Goal: Task Accomplishment & Management: Manage account settings

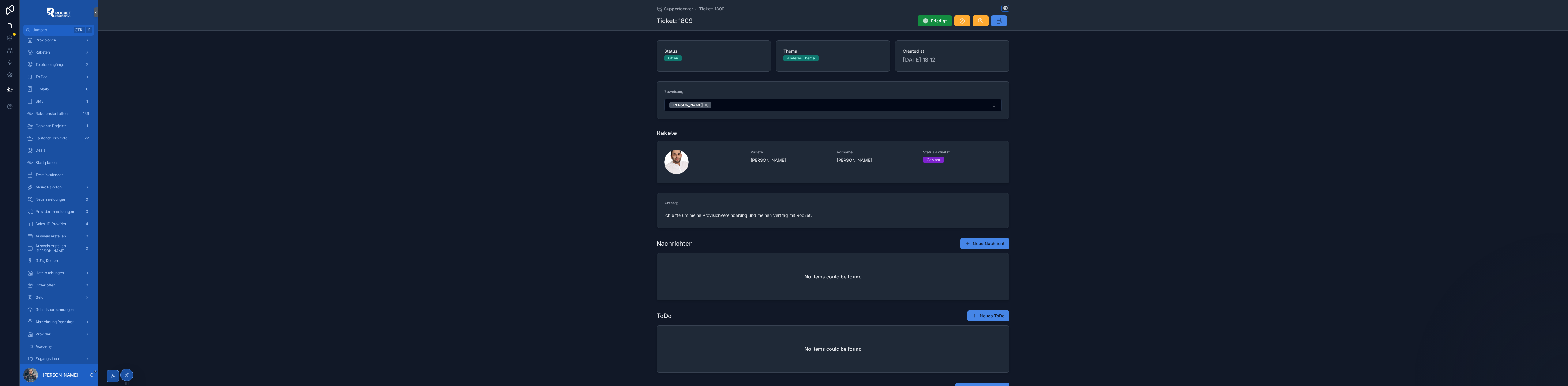
scroll to position [91, 0]
click at [49, 132] on link "To Dos" at bounding box center [59, 126] width 71 height 11
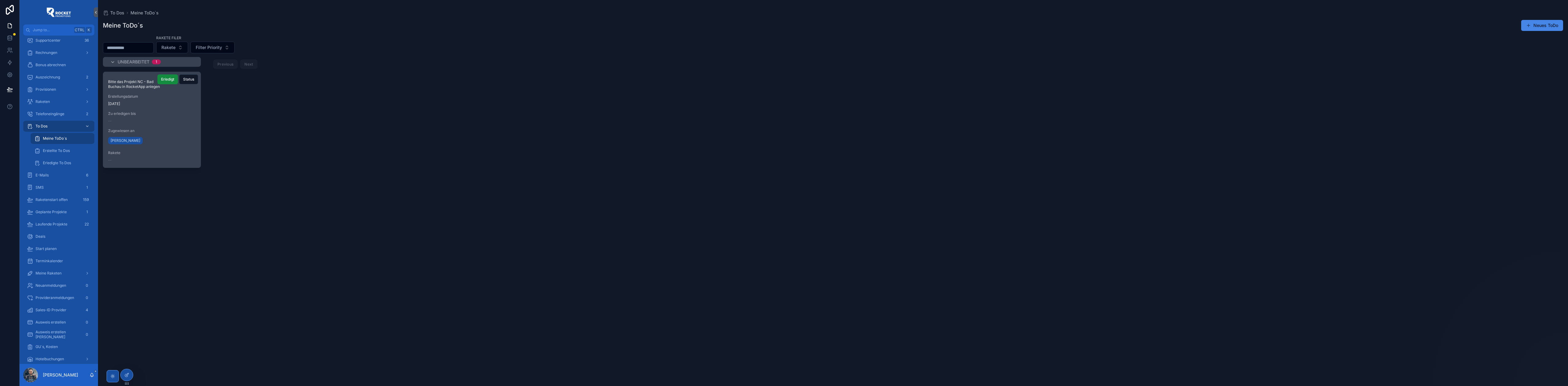
click at [180, 118] on div "Zu erledigen bis --" at bounding box center [151, 117] width 88 height 12
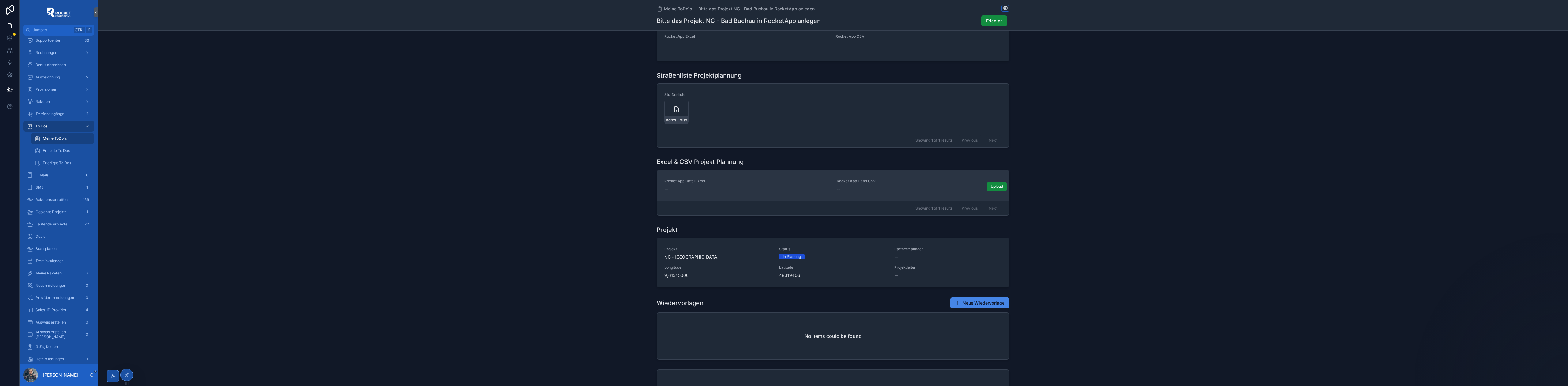
scroll to position [408, 0]
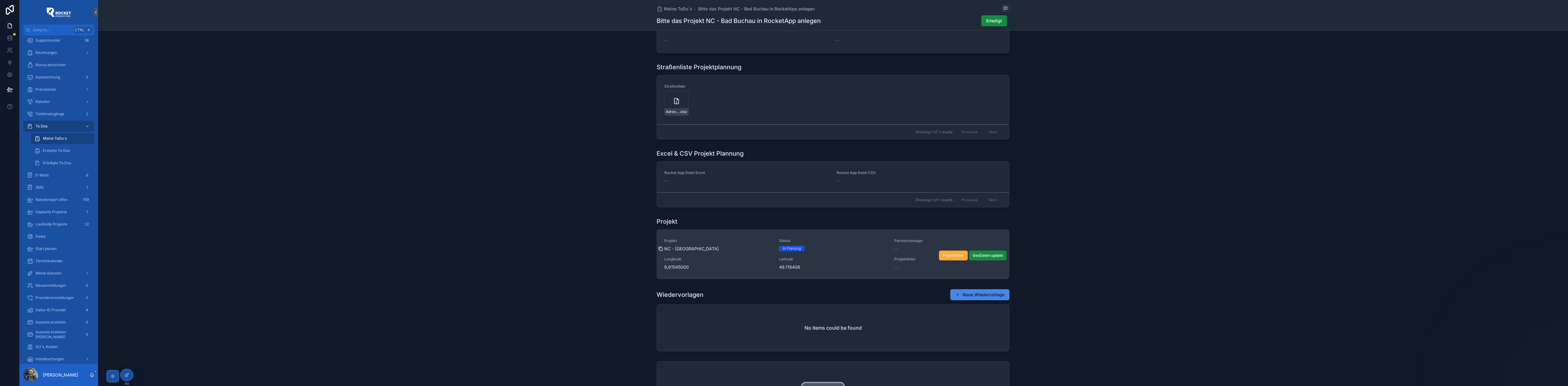
click at [659, 250] on icon "scrollable content" at bounding box center [660, 249] width 5 height 5
click at [659, 268] on icon "scrollable content" at bounding box center [661, 268] width 3 height 3
click at [774, 269] on icon "scrollable content" at bounding box center [775, 267] width 5 height 5
click at [659, 249] on icon "scrollable content" at bounding box center [661, 249] width 3 height 3
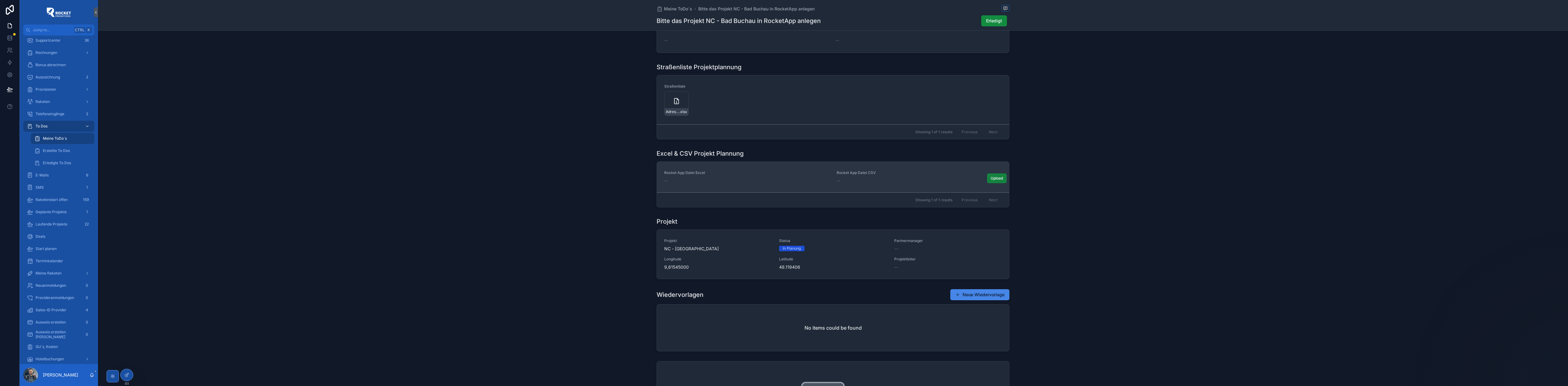
click at [995, 175] on button "Upload" at bounding box center [997, 179] width 19 height 10
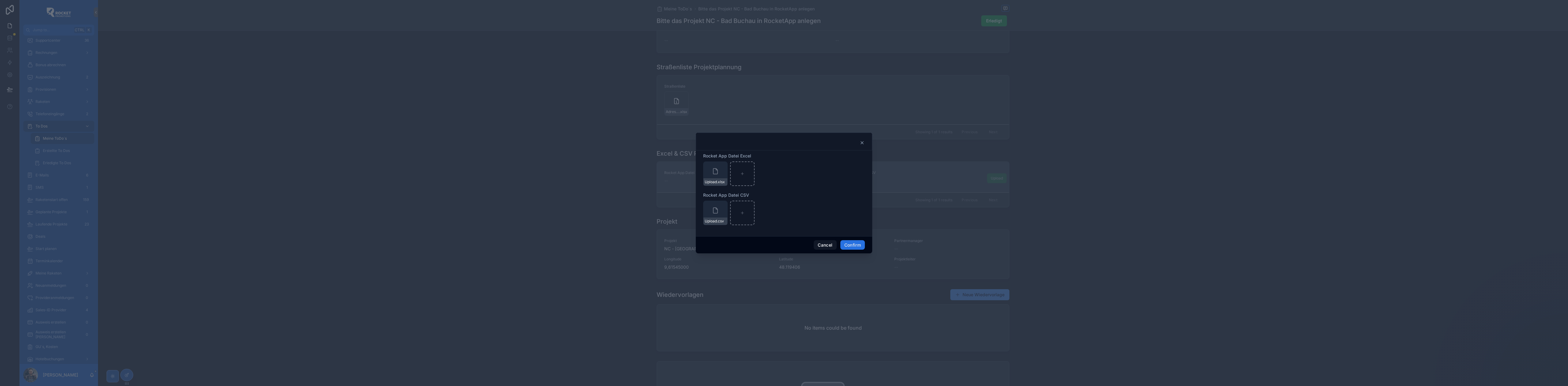
click at [859, 243] on button "Confirm" at bounding box center [852, 245] width 24 height 10
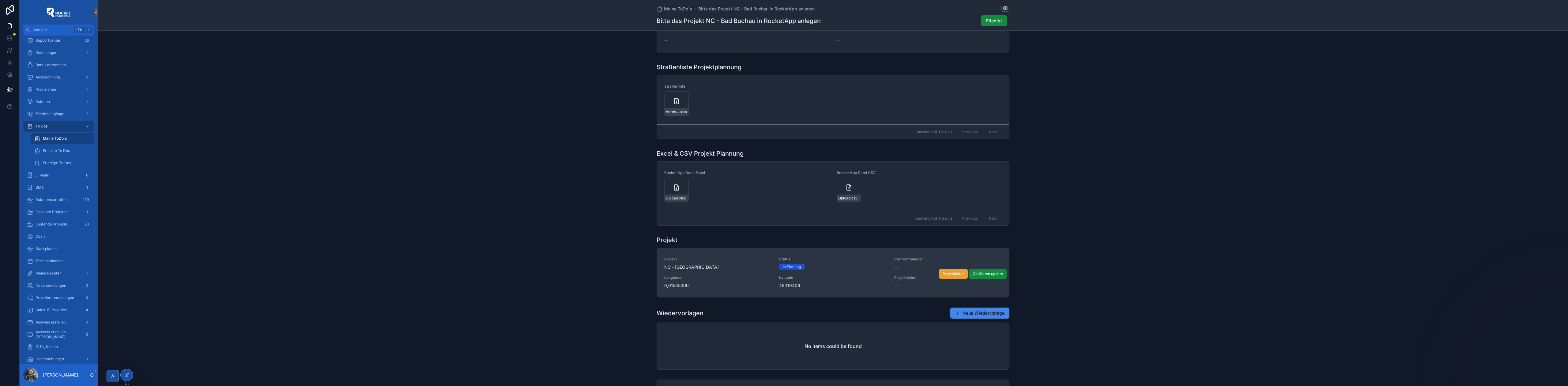
click at [952, 276] on span "Projektleiter" at bounding box center [954, 274] width 21 height 5
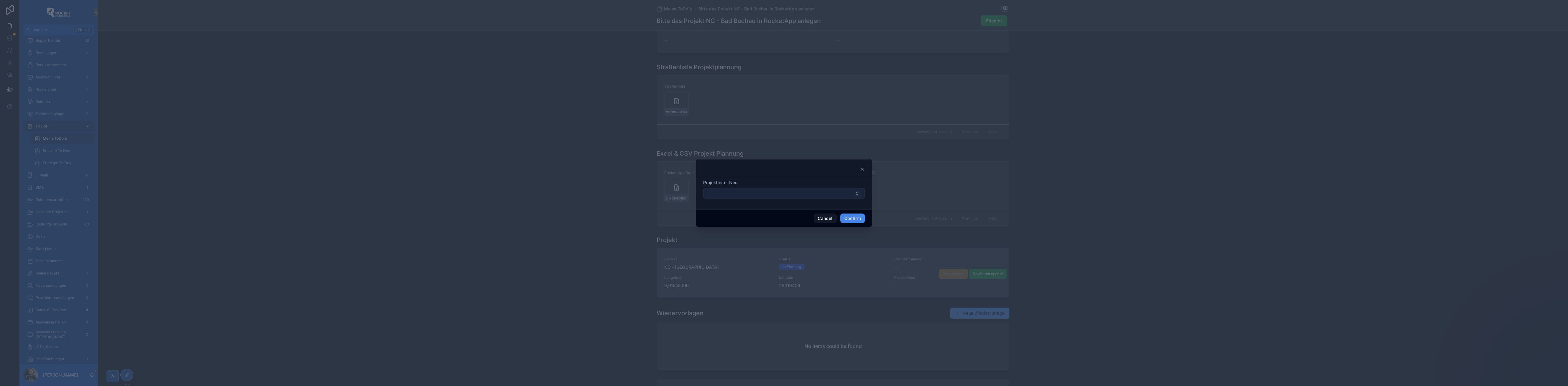
click at [731, 196] on button "Select Button" at bounding box center [784, 193] width 161 height 11
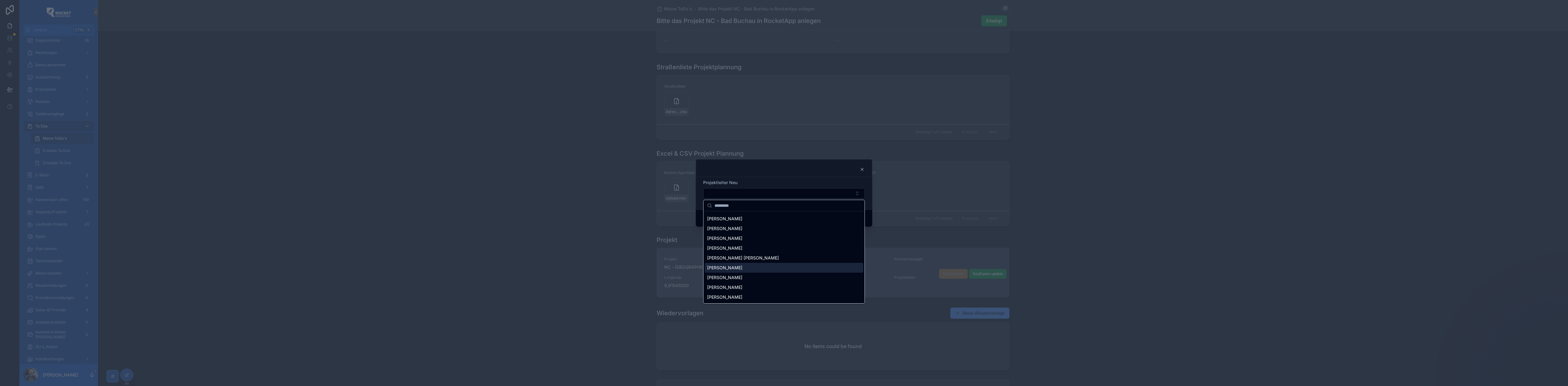
scroll to position [38, 0]
click at [749, 277] on div "[PERSON_NAME]" at bounding box center [784, 278] width 159 height 10
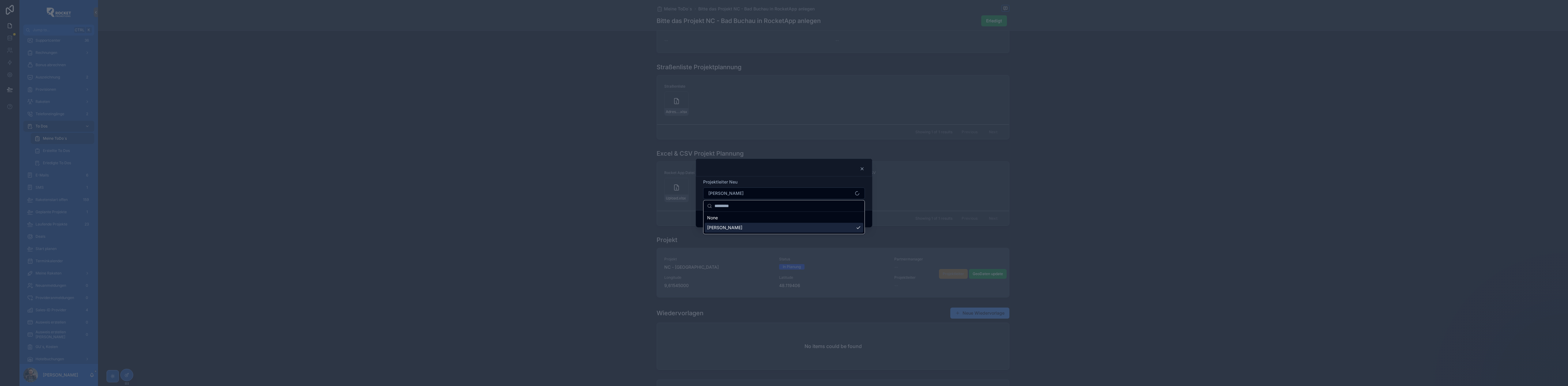
scroll to position [0, 0]
click at [853, 220] on button "Confirm" at bounding box center [852, 219] width 24 height 10
click at [1159, 217] on div at bounding box center [784, 193] width 1568 height 386
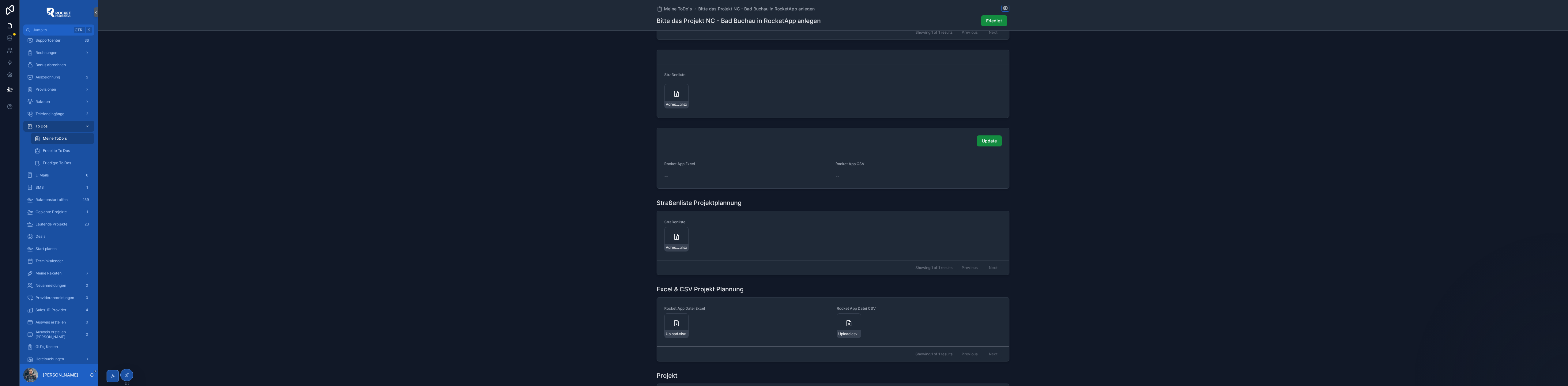
scroll to position [272, 0]
click at [984, 144] on span "Update" at bounding box center [989, 141] width 15 height 6
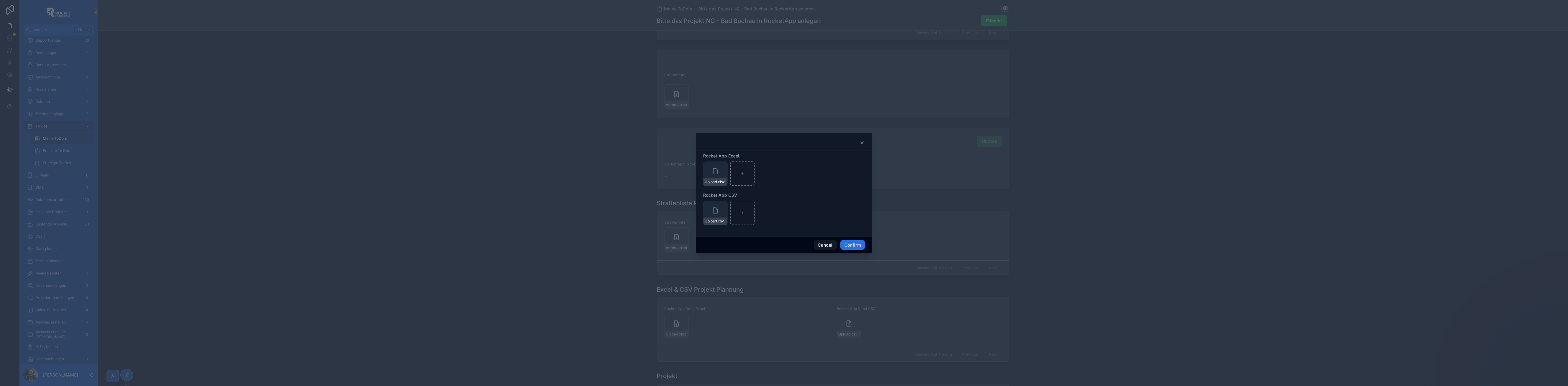
click at [850, 243] on button "Confirm" at bounding box center [852, 245] width 24 height 10
click at [788, 177] on div "Upload .xlsx" at bounding box center [784, 173] width 161 height 24
click at [860, 139] on div at bounding box center [784, 140] width 176 height 18
click at [861, 142] on icon at bounding box center [862, 142] width 5 height 5
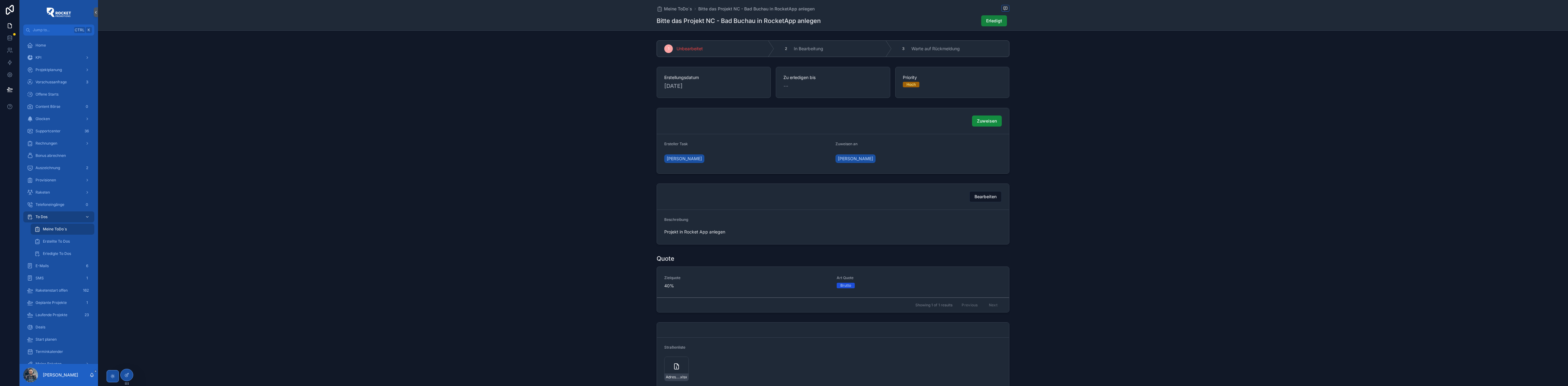
click at [992, 17] on button "Erledigt" at bounding box center [994, 20] width 26 height 11
click at [664, 8] on span "Meine ToDo´s" at bounding box center [677, 9] width 28 height 6
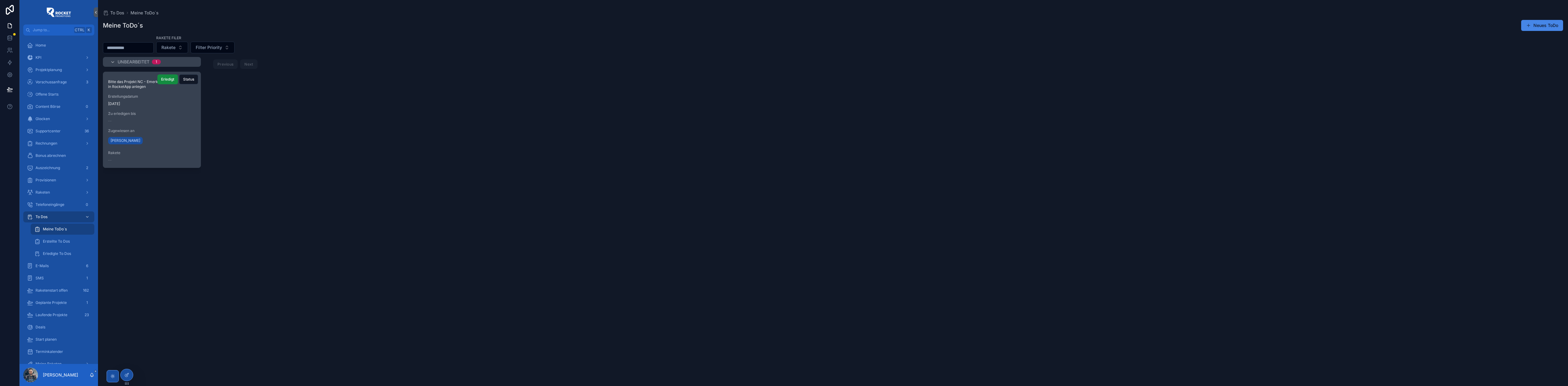
click at [149, 109] on div "Bitte das Projekt NC - Emerkingen in RocketApp anlegen Erstellungsdatum [DATE] …" at bounding box center [151, 120] width 97 height 96
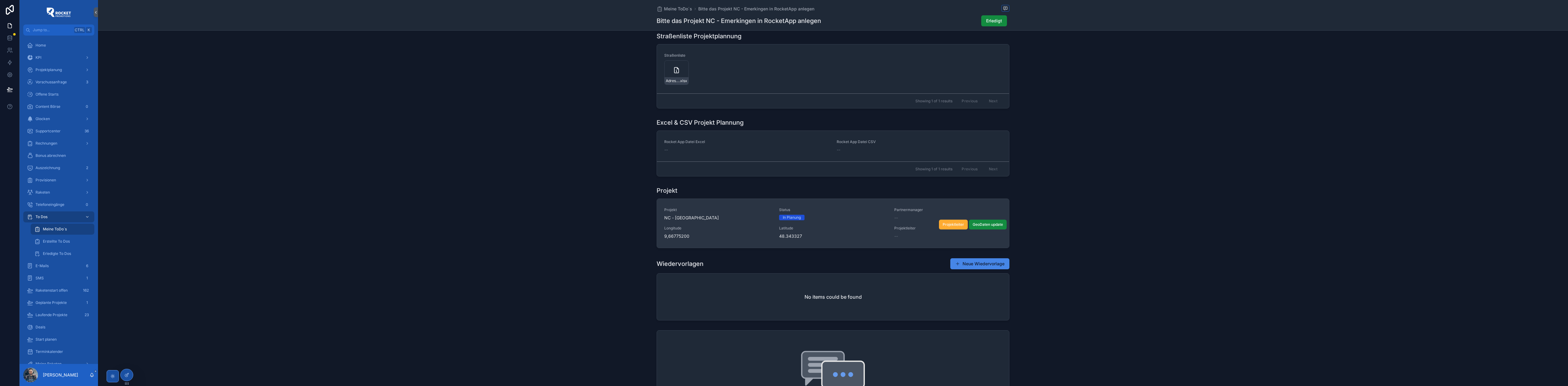
scroll to position [462, 0]
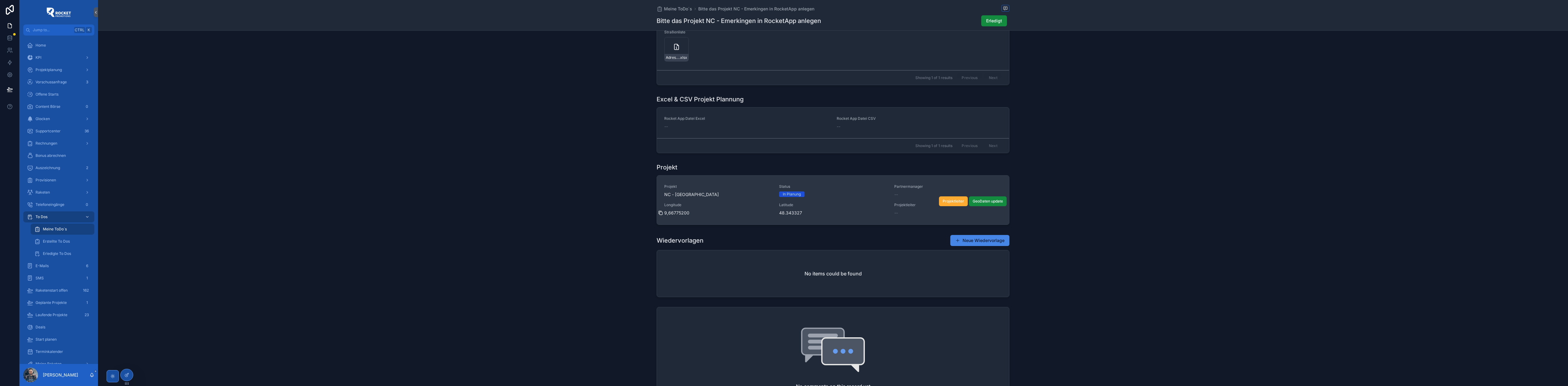
click at [659, 214] on icon "scrollable content" at bounding box center [661, 214] width 3 height 3
click at [774, 213] on icon "scrollable content" at bounding box center [775, 212] width 3 height 3
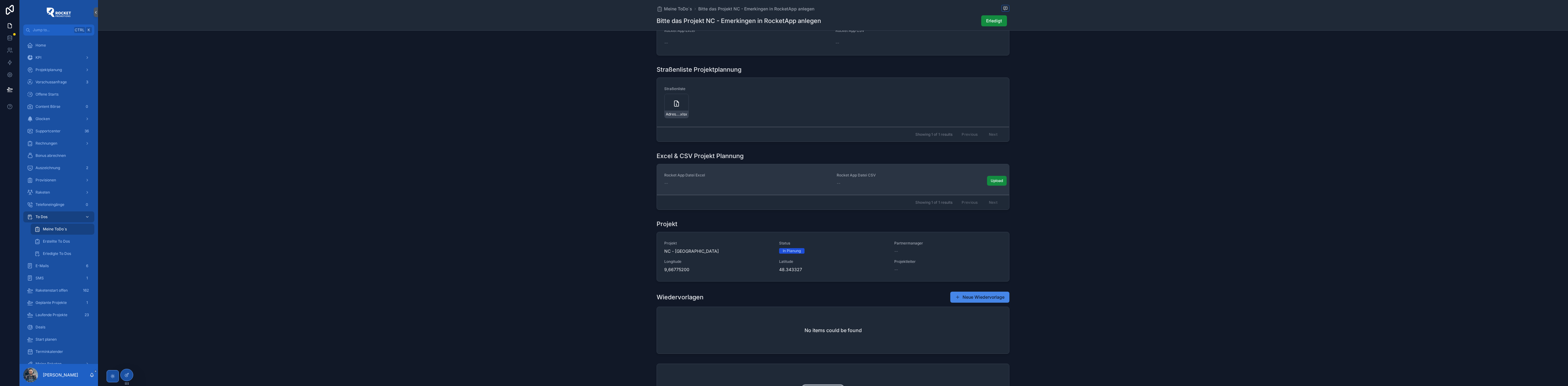
scroll to position [381, 0]
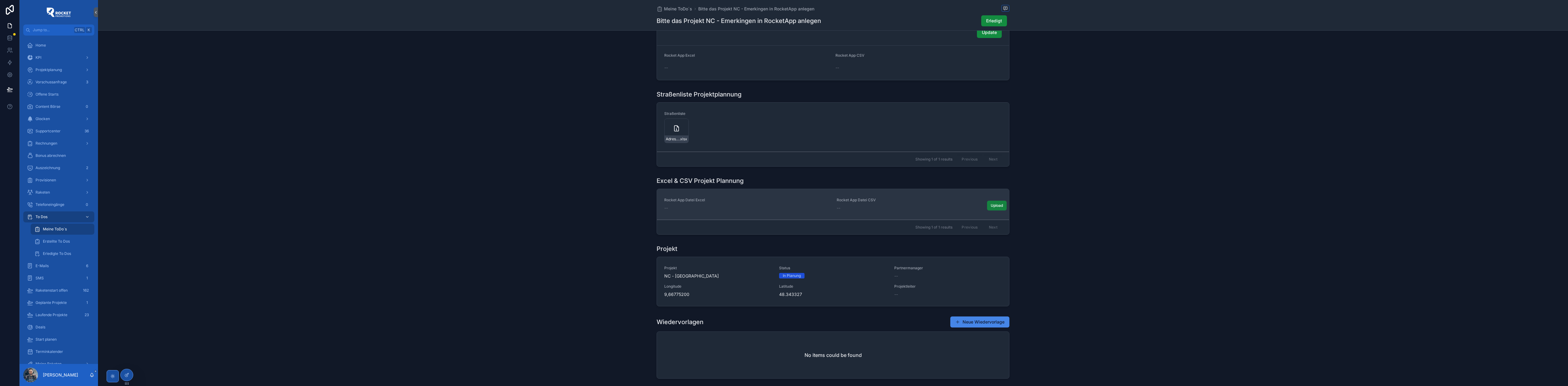
click at [990, 210] on button "Upload" at bounding box center [997, 206] width 19 height 10
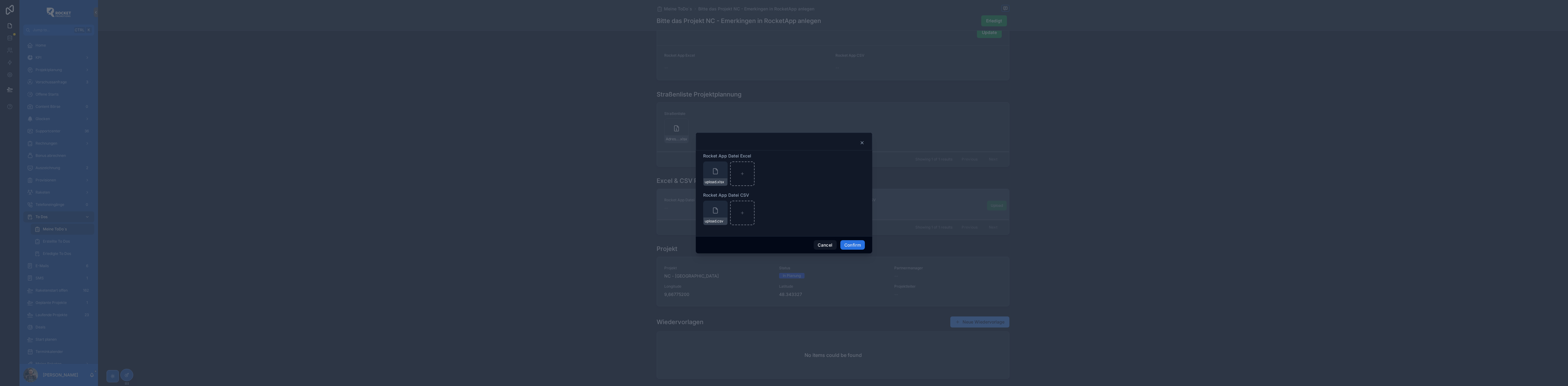
click at [855, 243] on button "Confirm" at bounding box center [852, 245] width 24 height 10
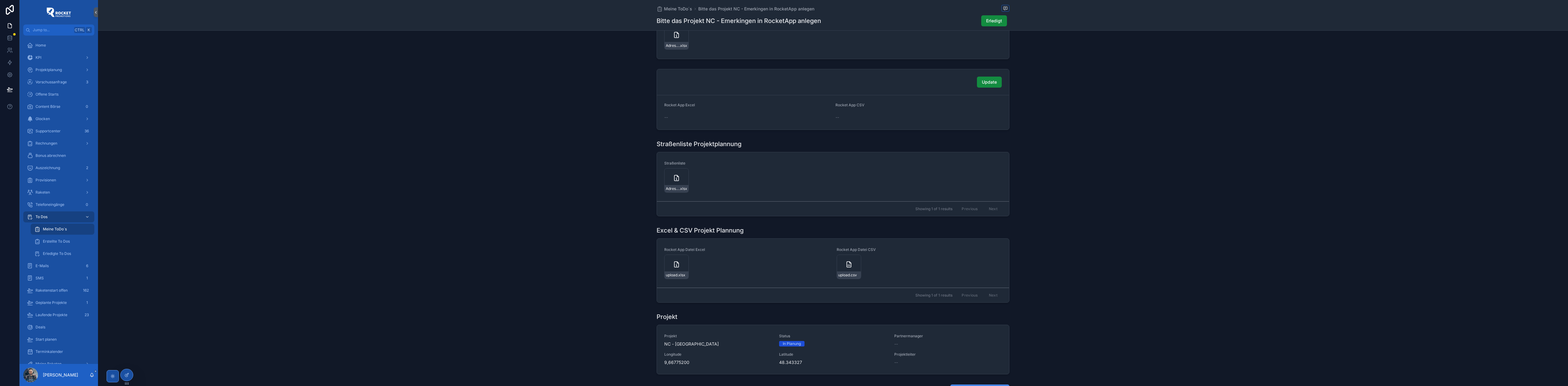
scroll to position [327, 0]
click at [977, 86] on button "Update" at bounding box center [989, 86] width 25 height 11
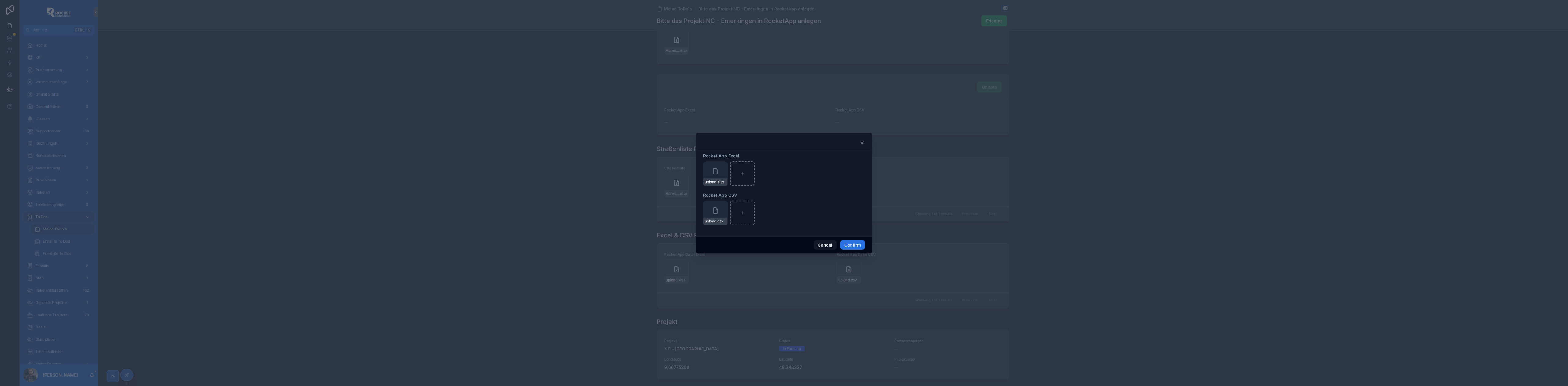
click at [855, 247] on button "Confirm" at bounding box center [852, 245] width 24 height 10
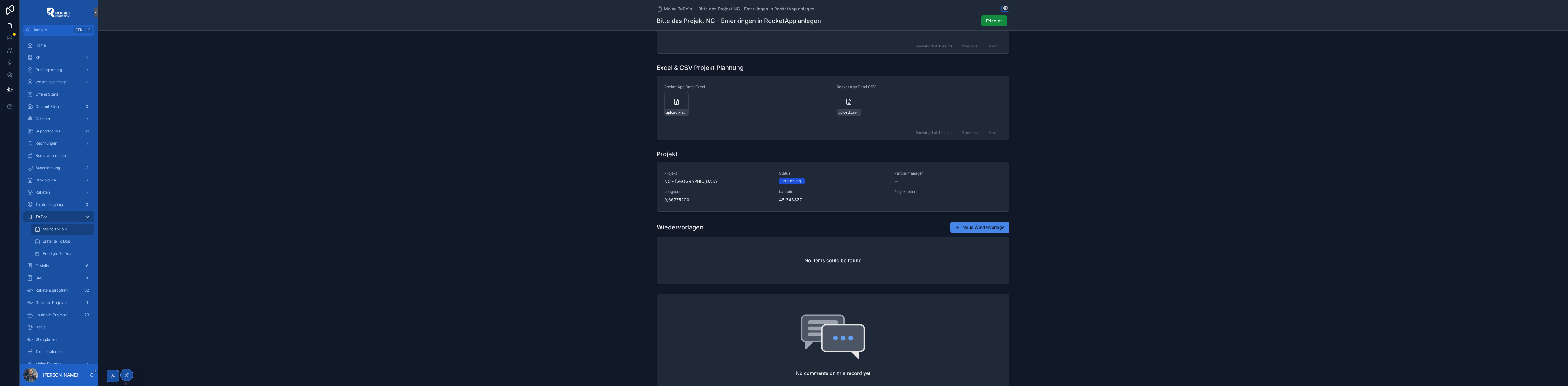
scroll to position [508, 0]
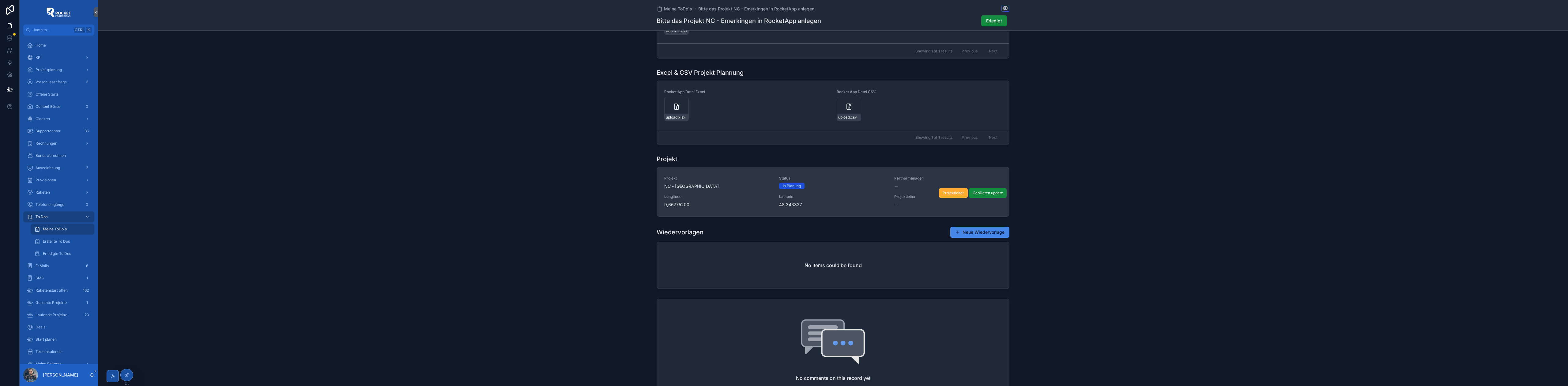
click at [747, 184] on div "Projekt NC - [GEOGRAPHIC_DATA]" at bounding box center [718, 182] width 107 height 14
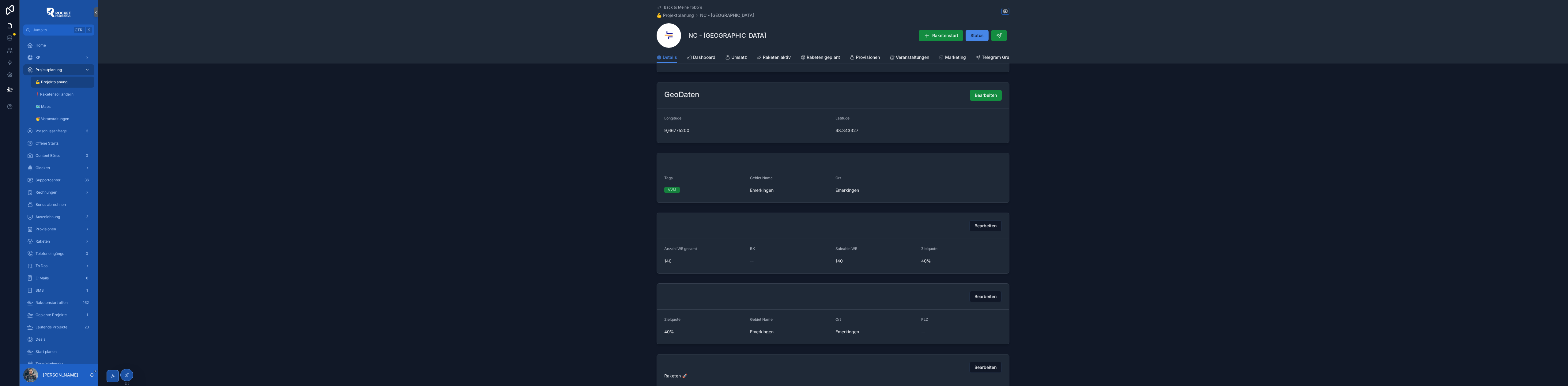
scroll to position [217, 0]
click at [977, 219] on button "Bearbeiten" at bounding box center [985, 218] width 32 height 11
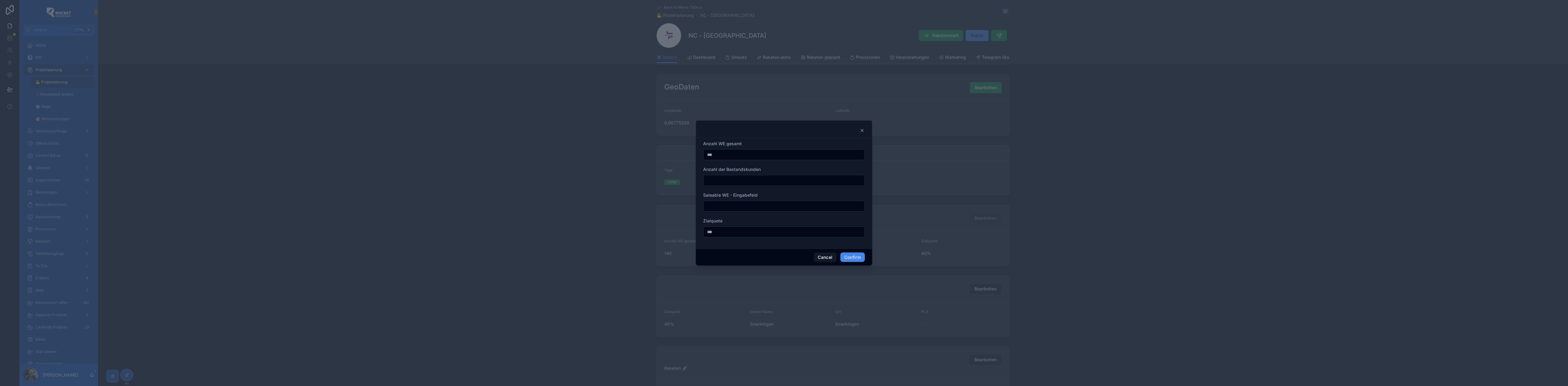
click at [724, 154] on input "***" at bounding box center [784, 154] width 161 height 9
type input "***"
click at [714, 207] on input "text" at bounding box center [784, 207] width 161 height 9
type input "***"
click at [861, 254] on button "Confirm" at bounding box center [852, 257] width 24 height 10
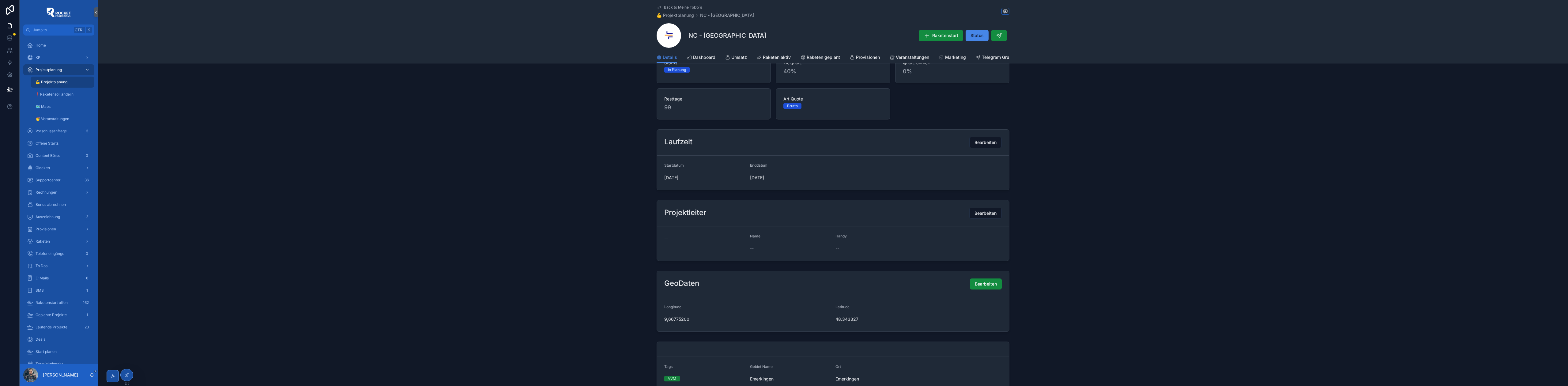
scroll to position [0, 0]
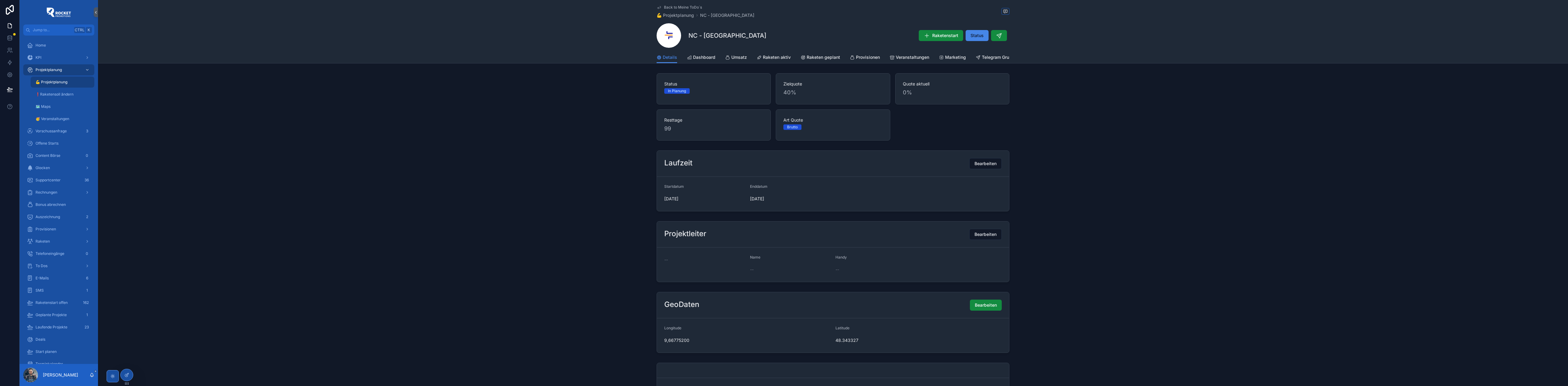
click at [678, 5] on span "Back to Meine ToDo´s" at bounding box center [682, 7] width 38 height 5
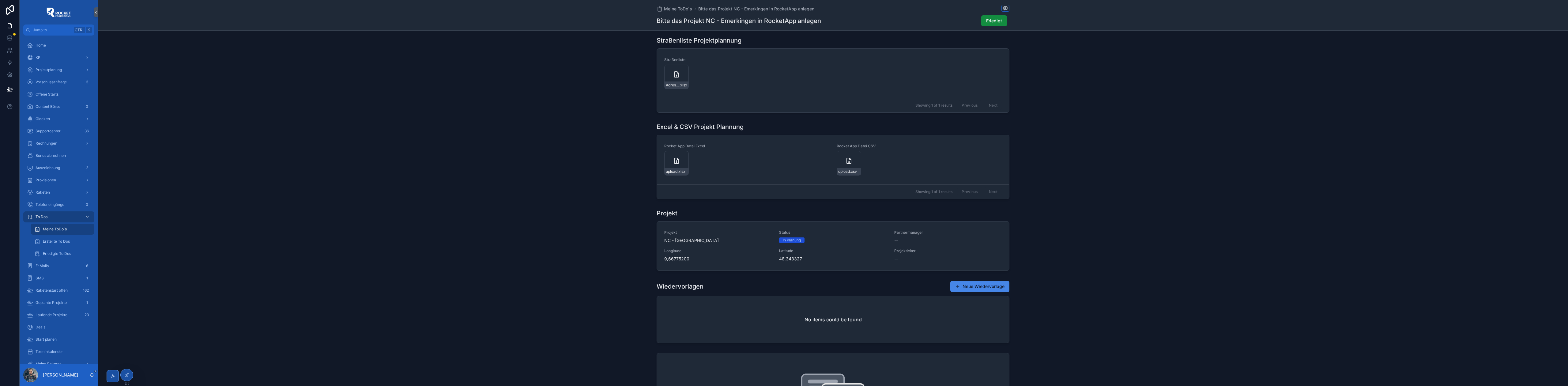
scroll to position [462, 0]
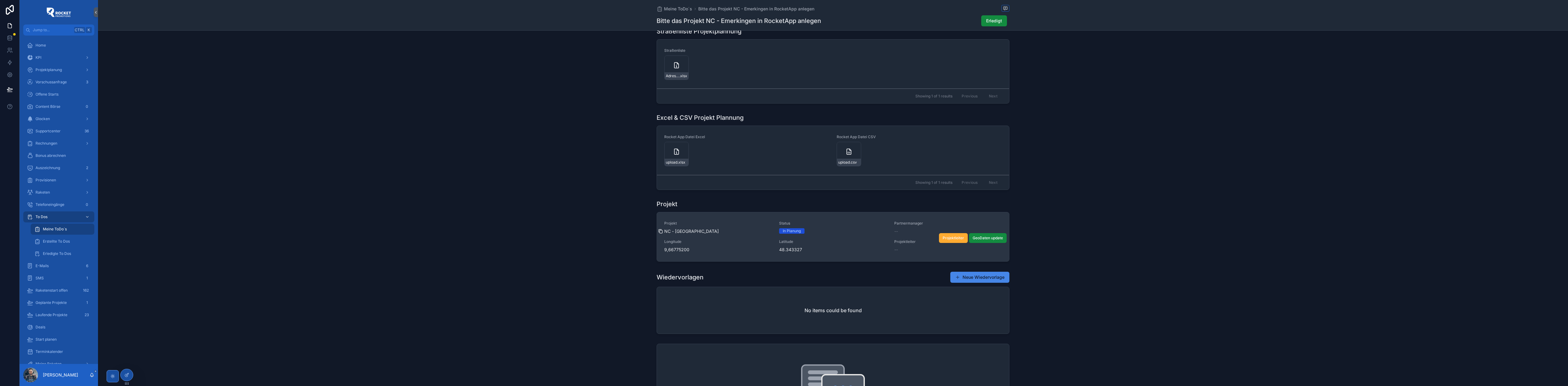
click at [659, 233] on icon "scrollable content" at bounding box center [660, 231] width 5 height 5
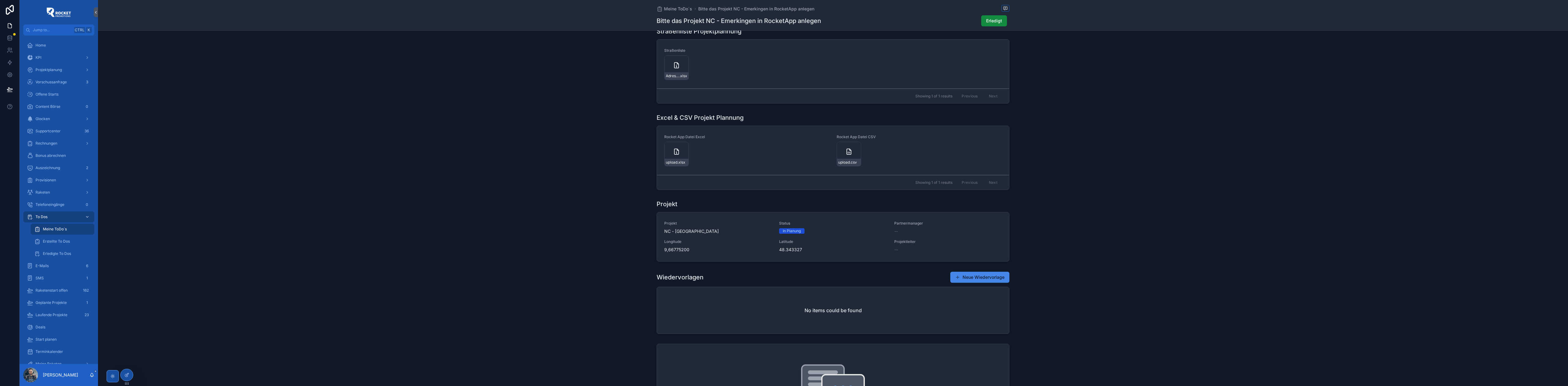
drag, startPoint x: 938, startPoint y: 242, endPoint x: 947, endPoint y: 239, distance: 9.5
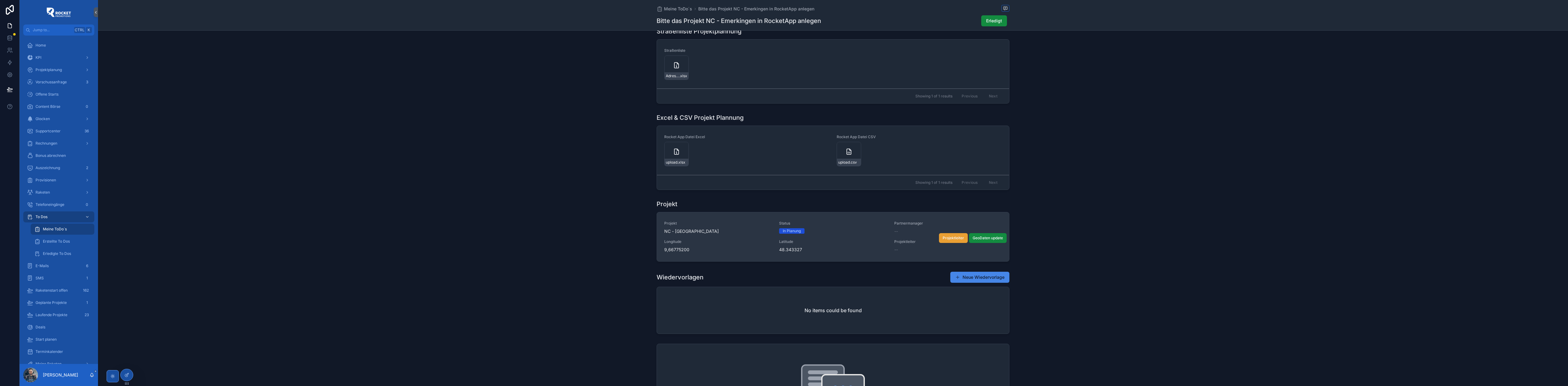
click at [950, 236] on button "Projektleiter" at bounding box center [953, 238] width 29 height 10
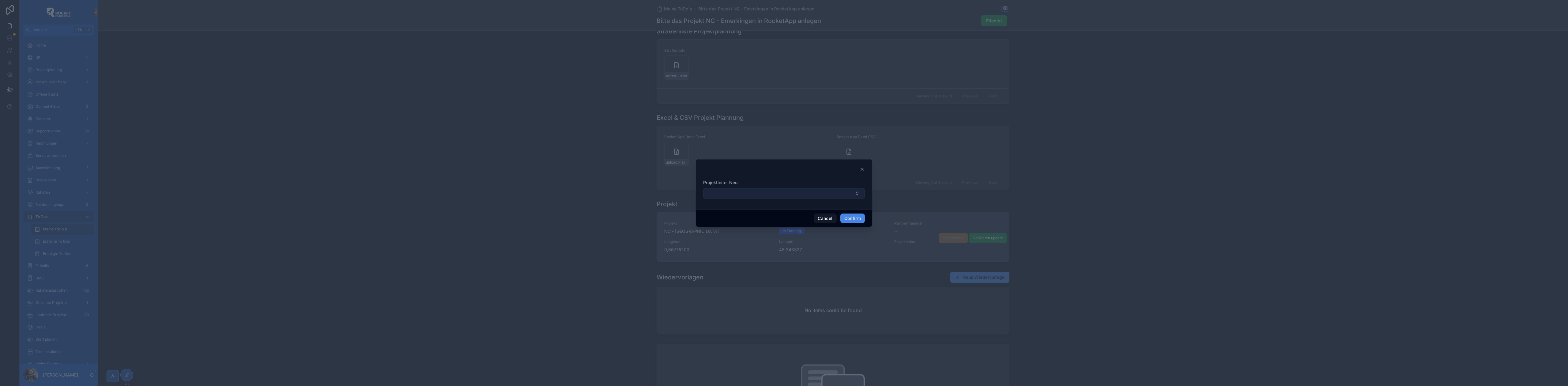
click at [779, 192] on button "Select Button" at bounding box center [784, 193] width 161 height 11
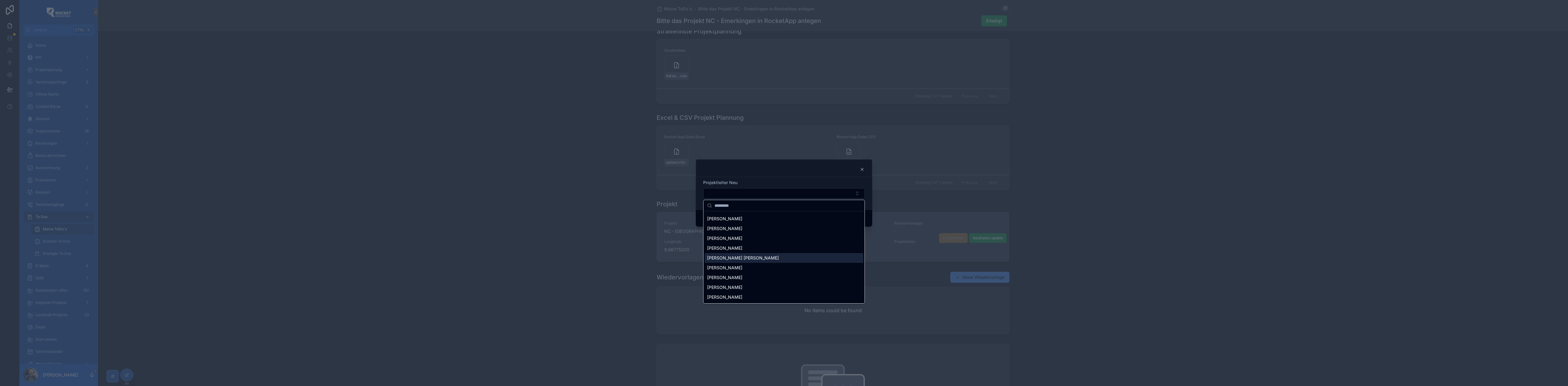
scroll to position [38, 0]
click at [755, 278] on div "[PERSON_NAME]" at bounding box center [784, 278] width 159 height 10
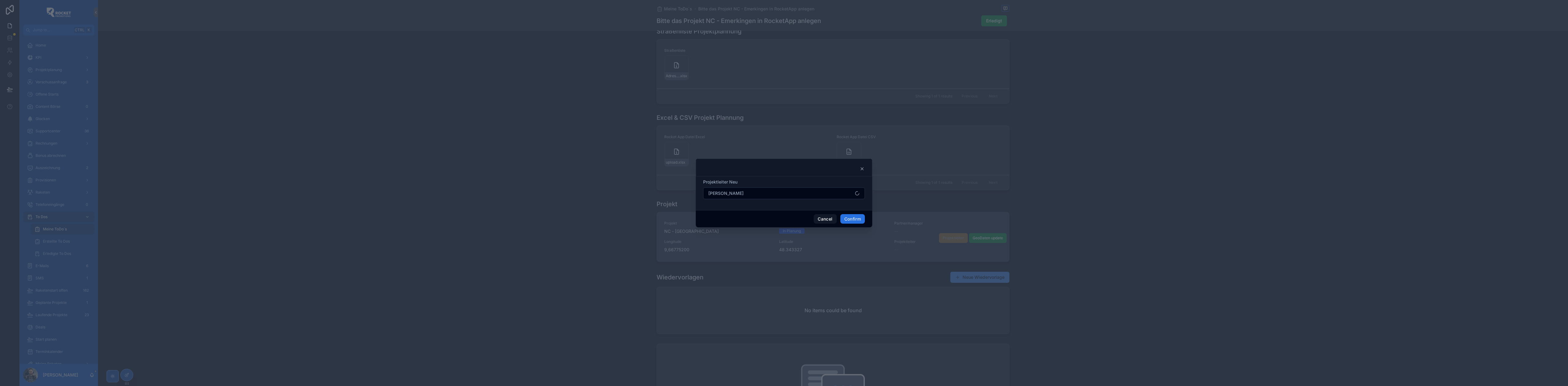
click at [862, 219] on button "Confirm" at bounding box center [852, 219] width 24 height 10
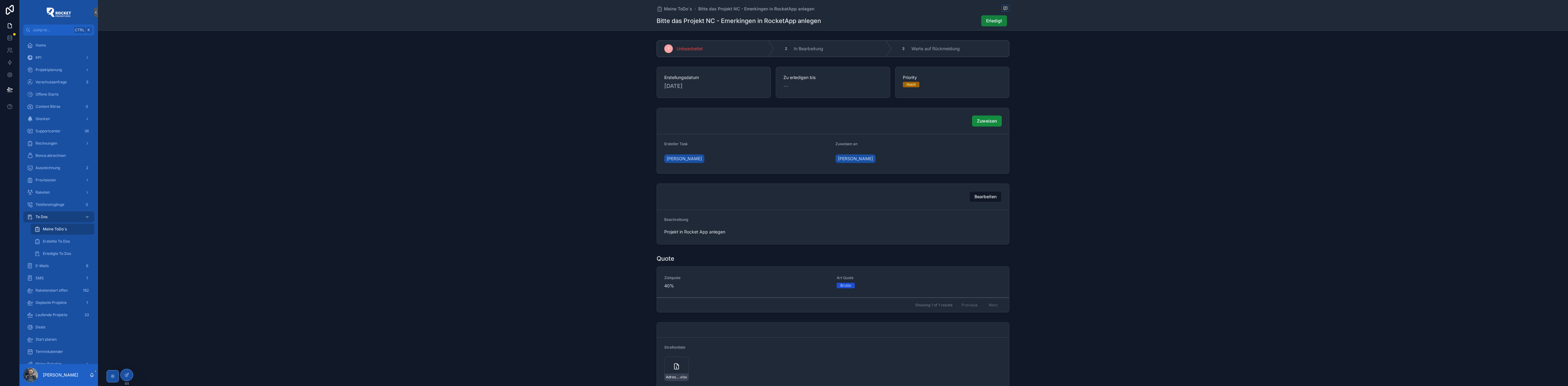
click at [984, 20] on button "Erledigt" at bounding box center [994, 20] width 26 height 11
click at [676, 9] on span "Meine ToDo´s" at bounding box center [677, 9] width 28 height 6
